Goal: Task Accomplishment & Management: Manage account settings

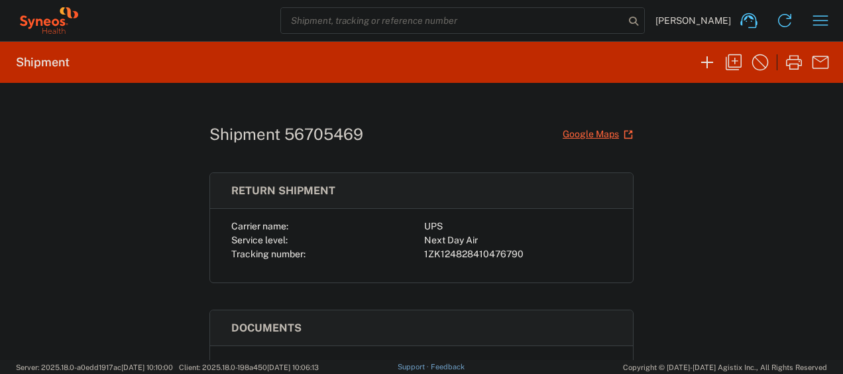
scroll to position [155, 0]
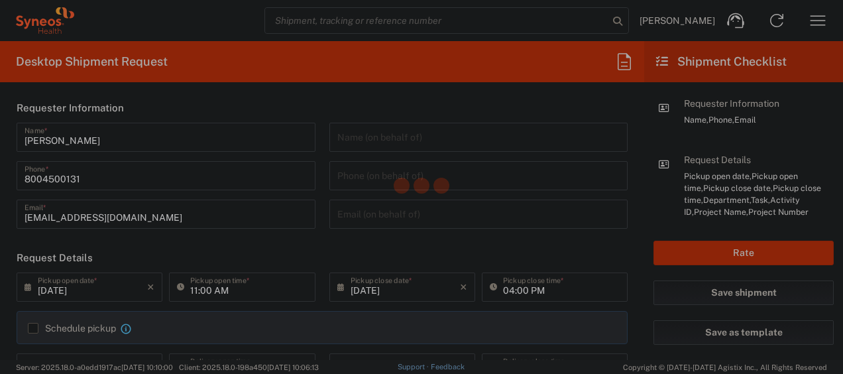
type input "4205"
type input "[US_STATE]"
type input "[GEOGRAPHIC_DATA]"
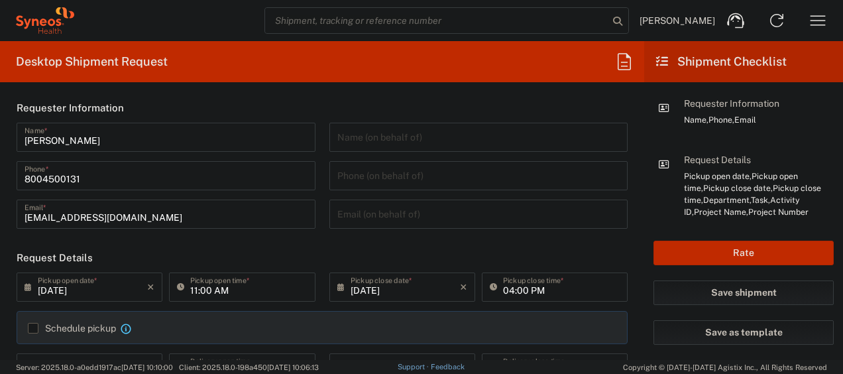
type input "Syneos Health Commercial Servi- [GEOGRAPHIC_DATA] [GEOGRAPHIC_DATA]"
drag, startPoint x: 814, startPoint y: 20, endPoint x: 580, endPoint y: 13, distance: 234.7
click at [580, 13] on input "search" at bounding box center [436, 20] width 343 height 25
click at [818, 30] on icon "button" at bounding box center [817, 20] width 21 height 21
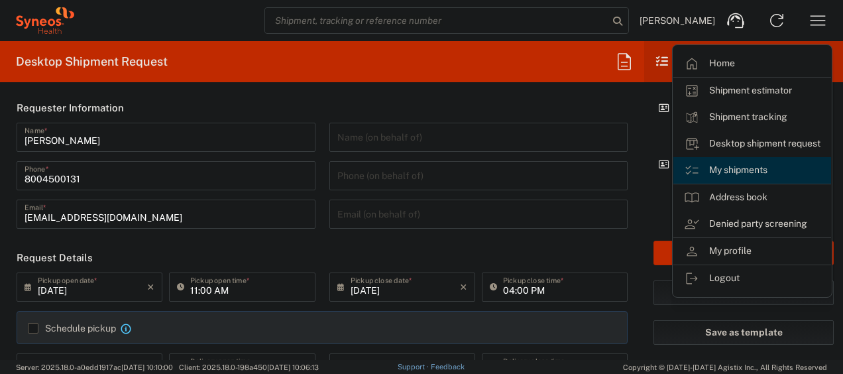
click at [754, 170] on link "My shipments" at bounding box center [752, 170] width 158 height 27
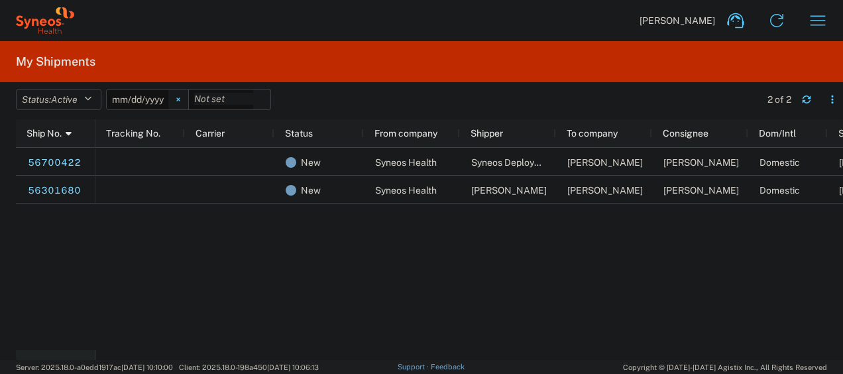
click at [180, 99] on icon at bounding box center [178, 99] width 4 height 4
click at [91, 95] on icon "button" at bounding box center [87, 99] width 7 height 9
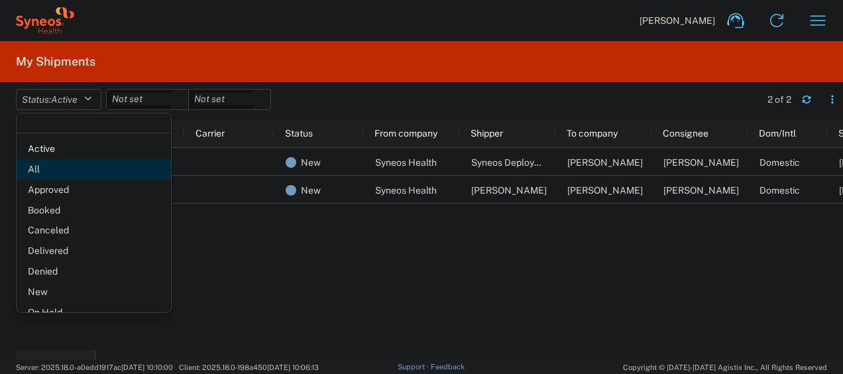
click at [64, 168] on span "All" at bounding box center [94, 169] width 154 height 21
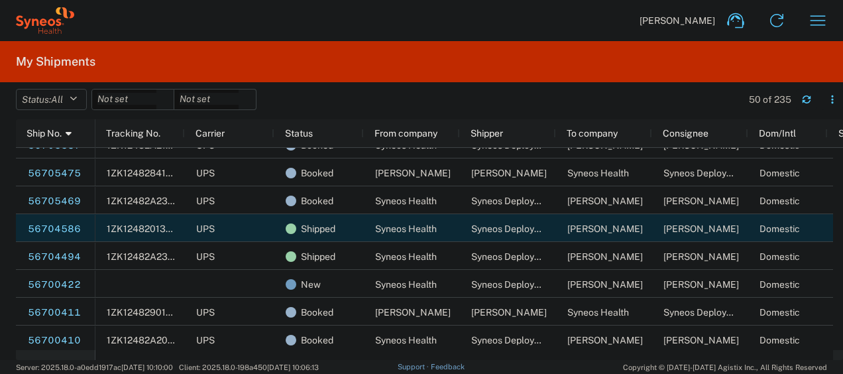
scroll to position [26, 0]
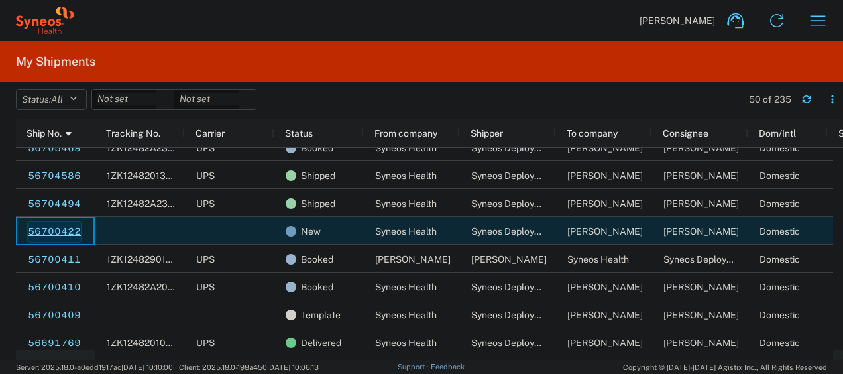
click at [62, 235] on link "56700422" at bounding box center [54, 231] width 54 height 21
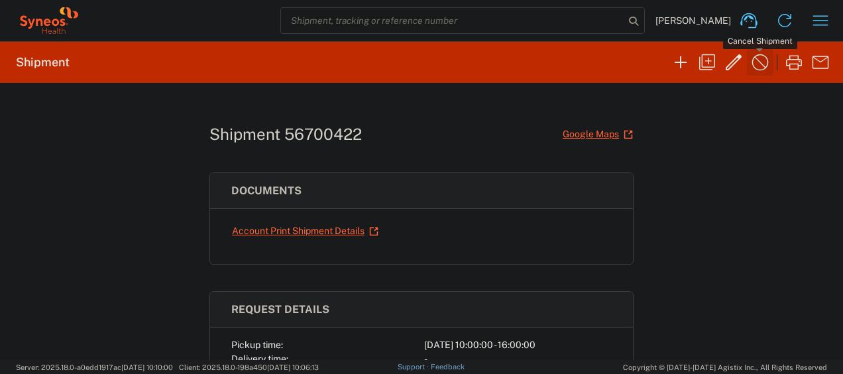
click at [755, 65] on icon "button" at bounding box center [759, 62] width 21 height 21
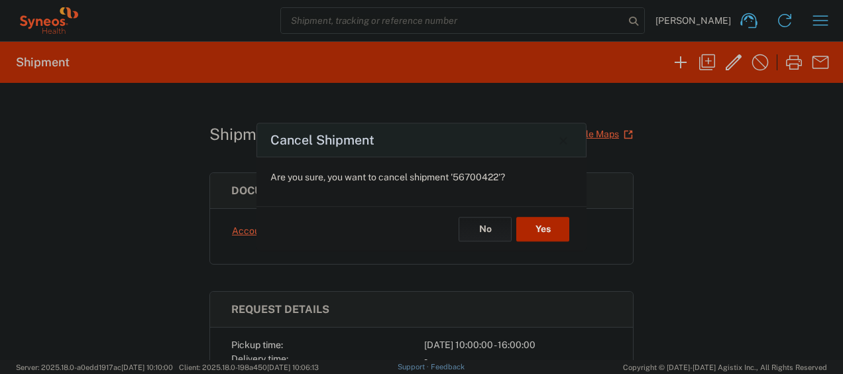
click at [560, 227] on button "Yes" at bounding box center [542, 229] width 53 height 25
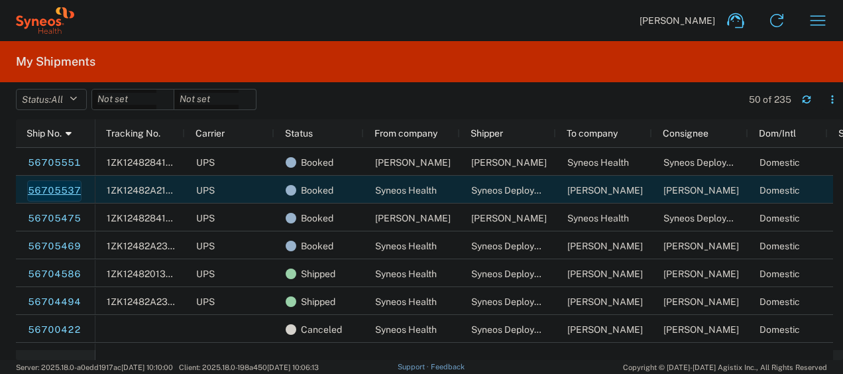
click at [65, 194] on link "56705537" at bounding box center [54, 190] width 54 height 21
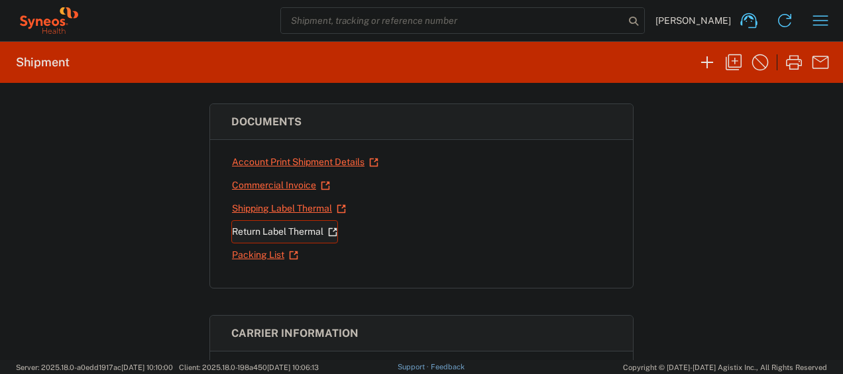
click at [259, 231] on link "Return Label Thermal" at bounding box center [284, 231] width 107 height 23
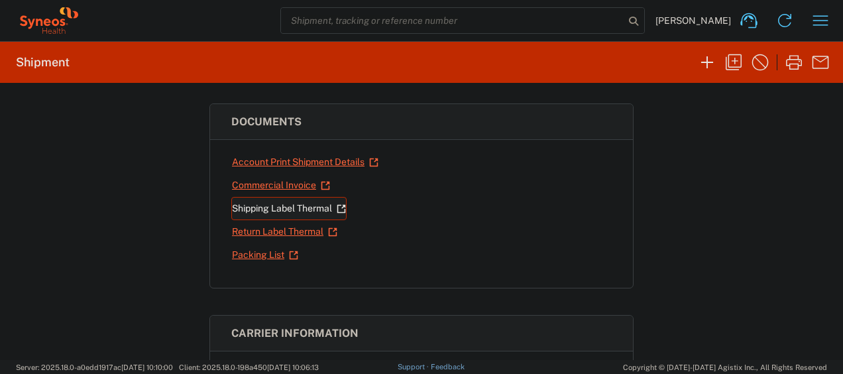
click at [269, 201] on link "Shipping Label Thermal" at bounding box center [288, 208] width 115 height 23
